Goal: Transaction & Acquisition: Purchase product/service

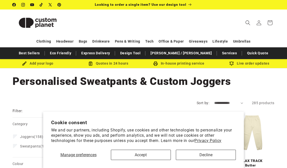
click at [148, 155] on button "Accept" at bounding box center [141, 155] width 60 height 10
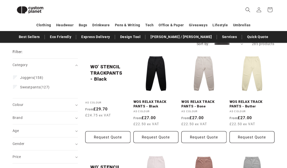
scroll to position [9, 0]
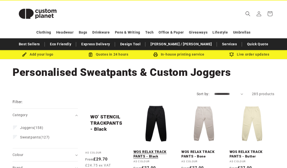
click at [159, 150] on link "WOS RELAX TRACK PANTS - Black" at bounding box center [155, 154] width 45 height 9
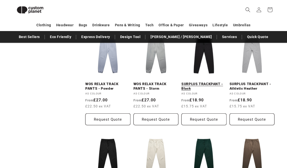
scroll to position [213, 0]
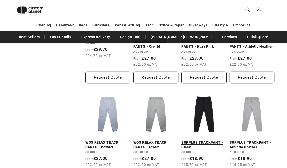
click at [201, 141] on link "SURPLUS TRACKPANT - Black" at bounding box center [203, 145] width 45 height 9
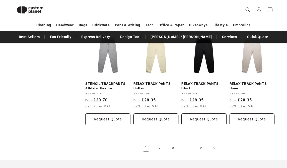
scroll to position [475, 0]
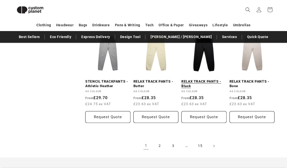
click at [201, 79] on link "RELAX TRACK PANTS - Black" at bounding box center [203, 83] width 45 height 9
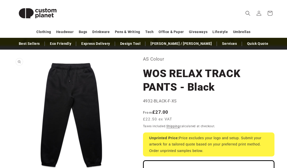
scroll to position [21, 0]
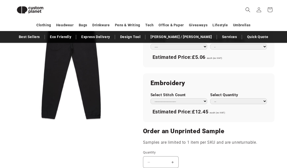
scroll to position [324, 0]
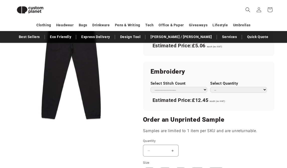
select select "*"
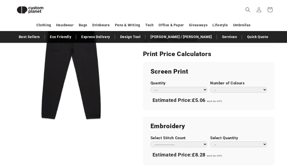
scroll to position [268, 0]
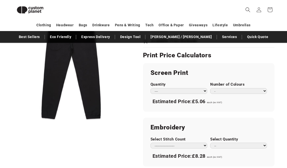
select select "**"
select select "*"
